Goal: Answer question/provide support

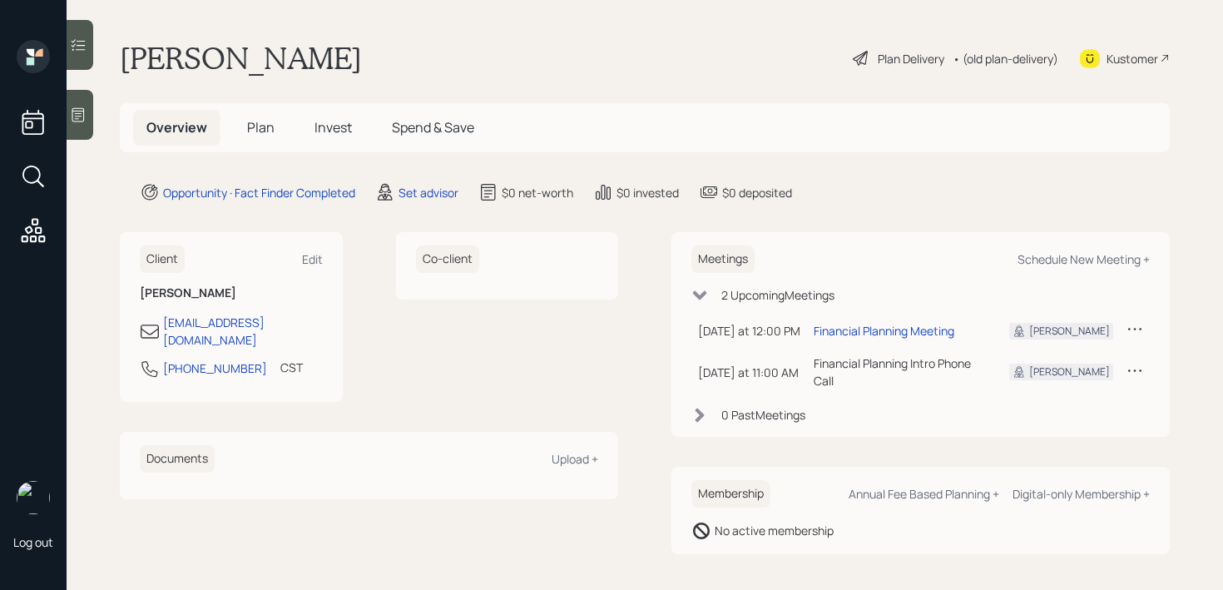
click at [76, 127] on div at bounding box center [80, 115] width 27 height 50
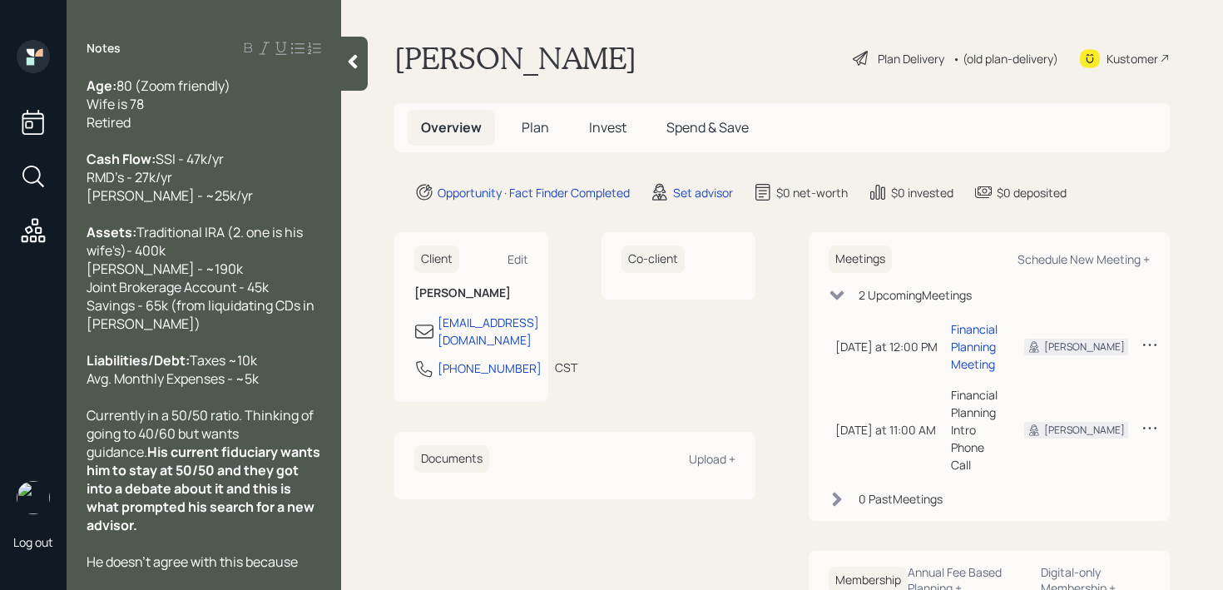
scroll to position [165, 0]
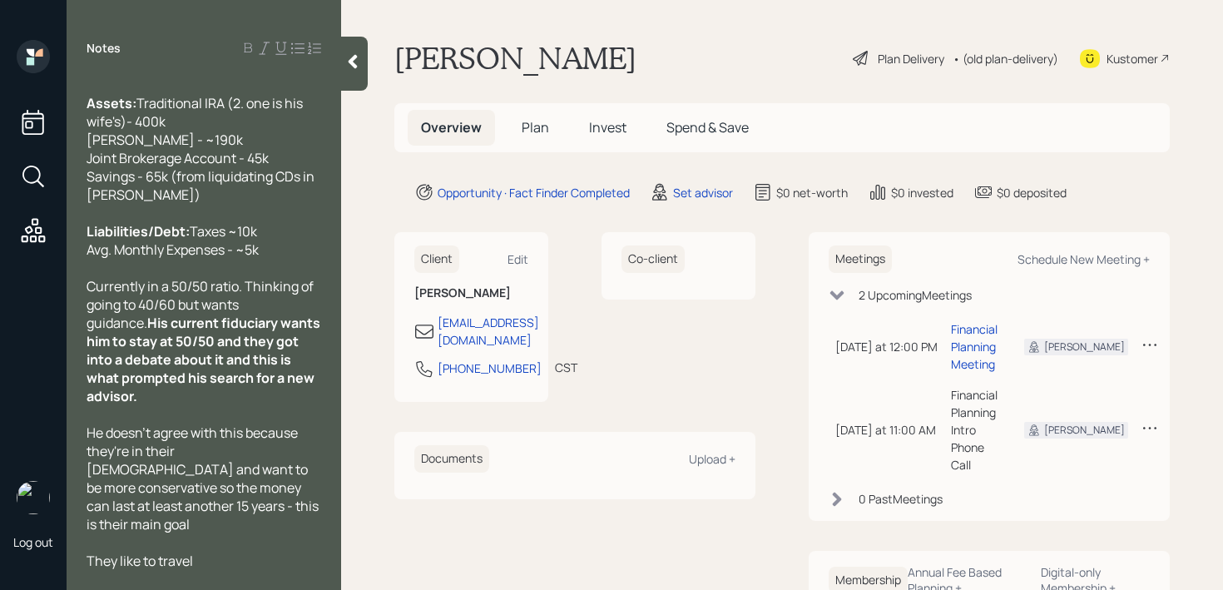
click at [187, 383] on span "His current fiduciary wants him to stay at 50/50 and they got into a debate abo…" at bounding box center [204, 359] width 236 height 91
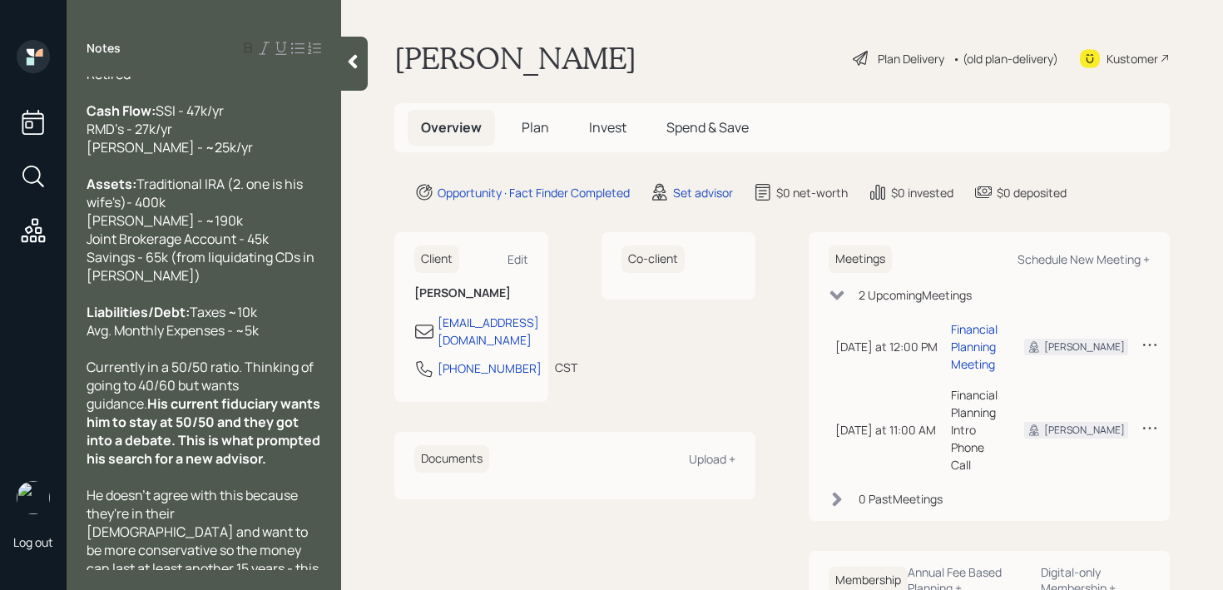
scroll to position [0, 0]
